Goal: Navigation & Orientation: Find specific page/section

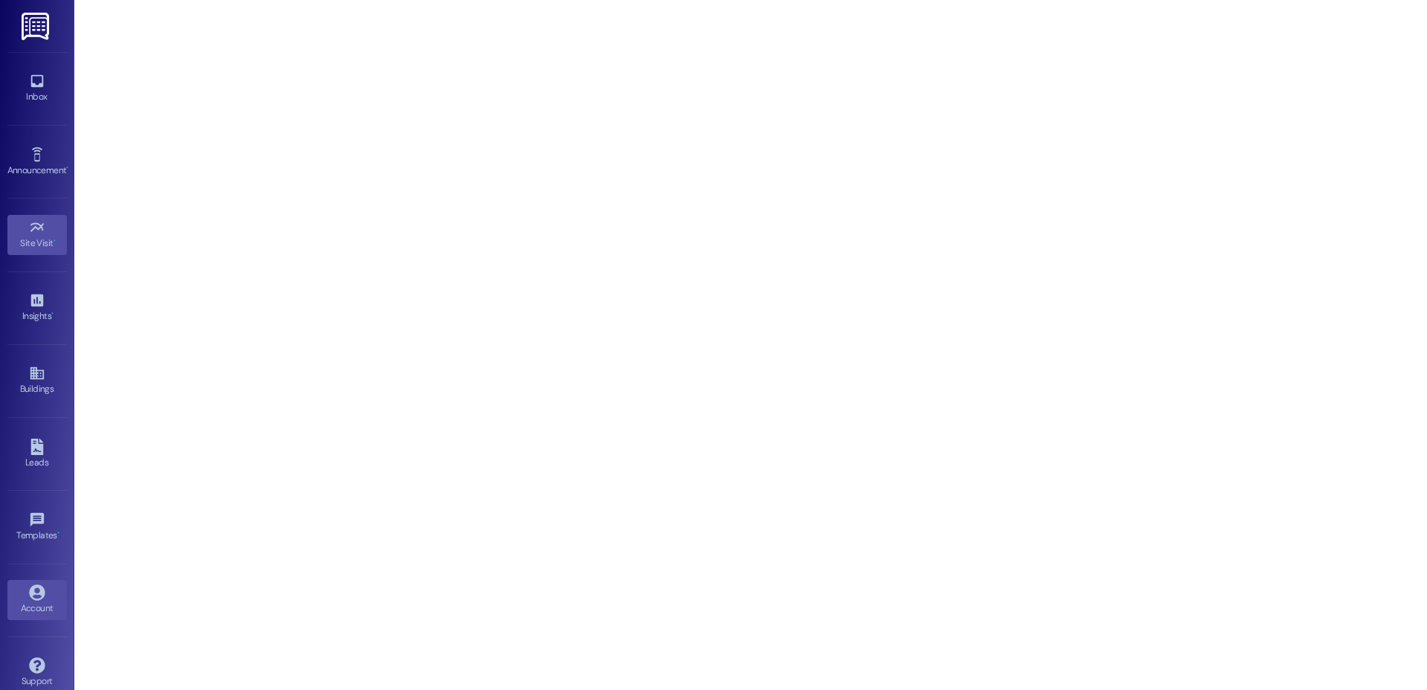
click at [17, 596] on link "Account" at bounding box center [36, 600] width 59 height 40
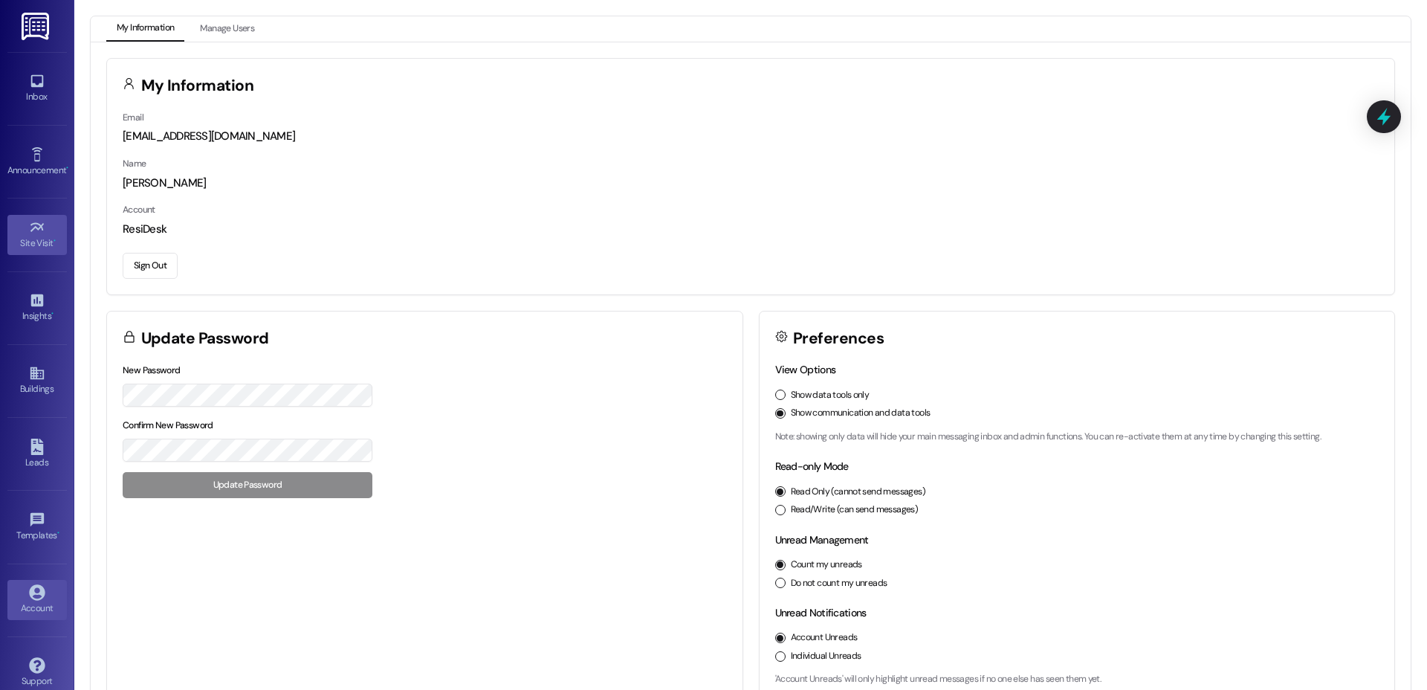
click at [36, 234] on icon at bounding box center [37, 227] width 16 height 16
